Goal: Information Seeking & Learning: Learn about a topic

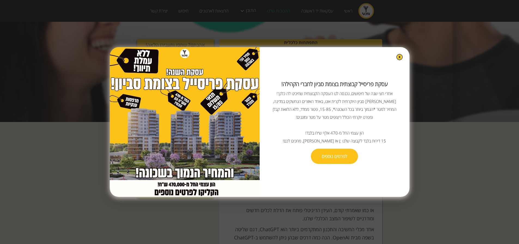
click at [397, 59] on img at bounding box center [400, 57] width 6 height 6
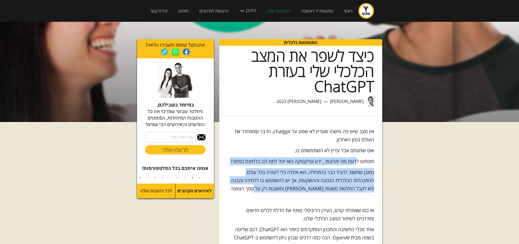
drag, startPoint x: 356, startPoint y: 161, endPoint x: 254, endPoint y: 187, distance: 105.4
click at [313, 177] on p "כמובן שחשוב להגיד כבר בהתחלה, הוא אחלה כלי לעזרה בכל עולם ההתנהלות הכלכלית הנכו…" at bounding box center [301, 180] width 147 height 25
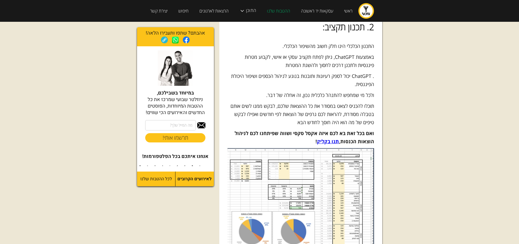
scroll to position [436, 0]
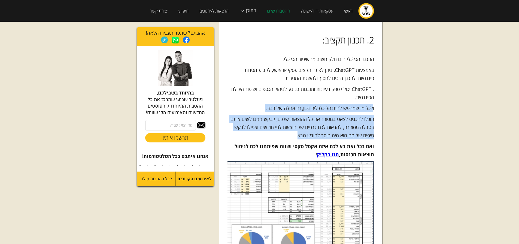
drag, startPoint x: 372, startPoint y: 93, endPoint x: 276, endPoint y: 117, distance: 98.7
click at [312, 115] on p "תוכלו להכניס לצאט במסודר את כל ההוצאות שלכם, לבקש ממנו לשים אותם בטבלה מסודרת, …" at bounding box center [301, 127] width 147 height 25
drag, startPoint x: 350, startPoint y: 104, endPoint x: 283, endPoint y: 118, distance: 68.8
click at [283, 118] on p "תוכלו להכניס לצאט במסודר את כל ההוצאות שלכם, לבקש ממנו לשים אותם בטבלה מסודרת, …" at bounding box center [301, 127] width 147 height 25
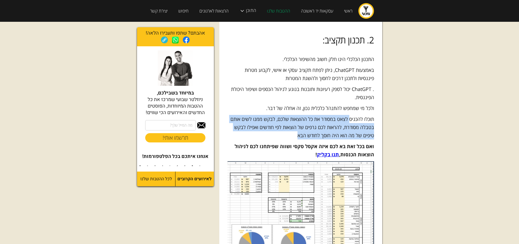
click at [291, 118] on p "תוכלו להכניס לצאט במסודר את כל ההוצאות שלכם, לבקש ממנו לשים אותם בטבלה מסודרת, …" at bounding box center [301, 127] width 147 height 25
drag, startPoint x: 296, startPoint y: 117, endPoint x: 373, endPoint y: 105, distance: 77.8
click at [373, 115] on p "תוכלו להכניס לצאט במסודר את כל ההוצאות שלכם, לבקש ממנו לשים אותם בטבלה מסודרת, …" at bounding box center [301, 127] width 147 height 25
drag, startPoint x: 375, startPoint y: 104, endPoint x: 281, endPoint y: 121, distance: 94.8
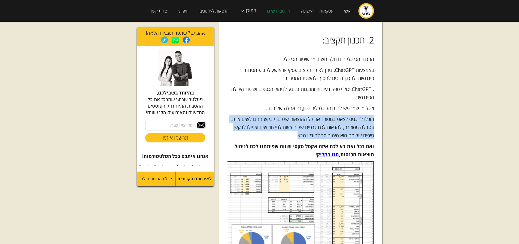
click at [295, 119] on p "תוכלו להכניס לצאט במסודר את כל ההוצאות שלכם, לבקש ממנו לשים אותם בטבלה מסודרת, …" at bounding box center [301, 127] width 147 height 25
drag, startPoint x: 300, startPoint y: 120, endPoint x: 375, endPoint y: 100, distance: 77.2
click at [374, 115] on p "תוכלו להכניס לצאט במסודר את כל ההוצאות שלכם, לבקש ממנו לשים אותם בטבלה מסודרת, …" at bounding box center [301, 127] width 147 height 25
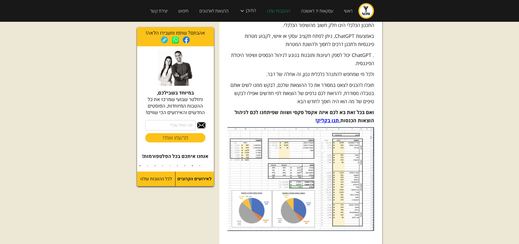
scroll to position [463, 0]
